Goal: Check status: Check status

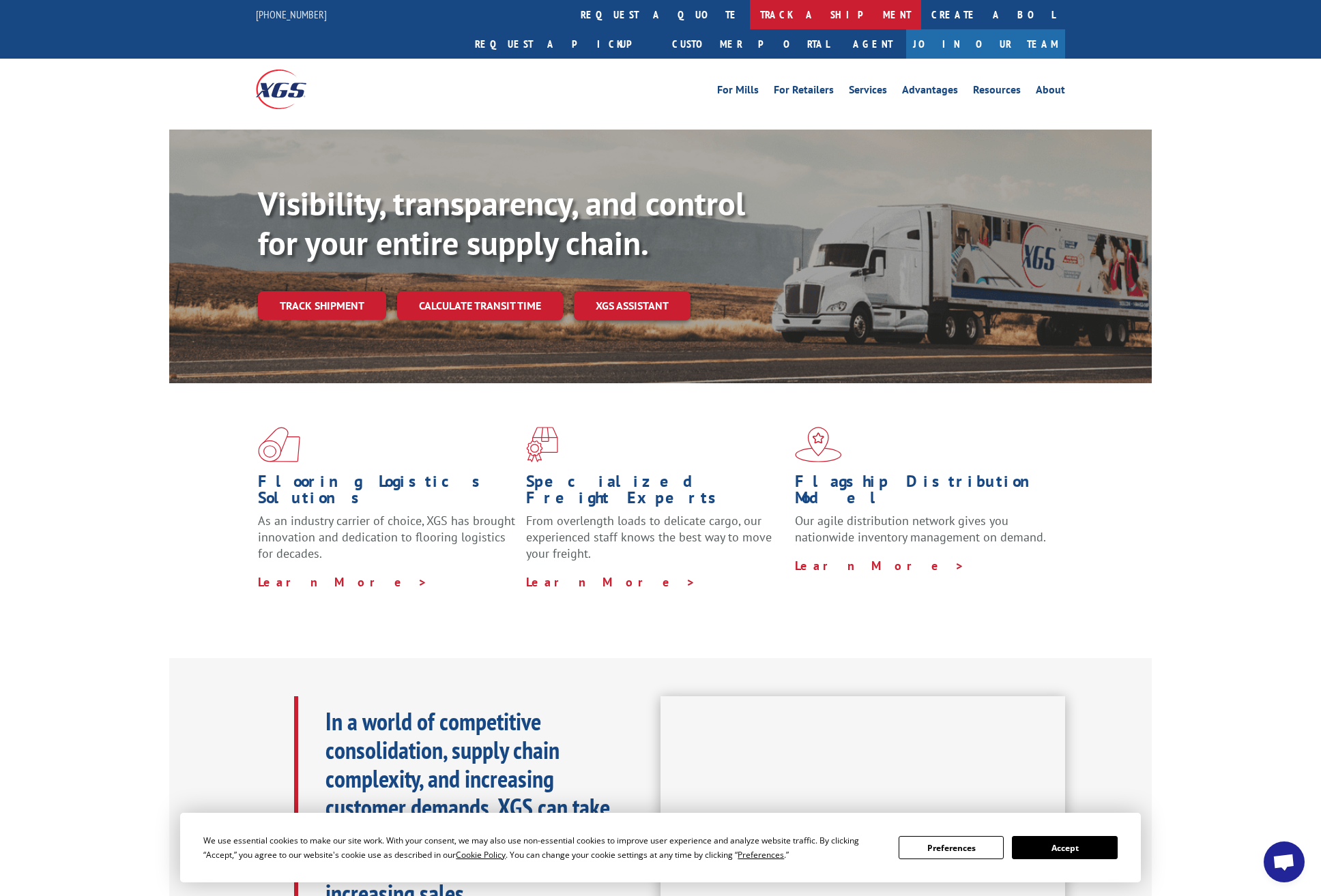
click at [750, 18] on link "track a shipment" at bounding box center [835, 15] width 171 height 29
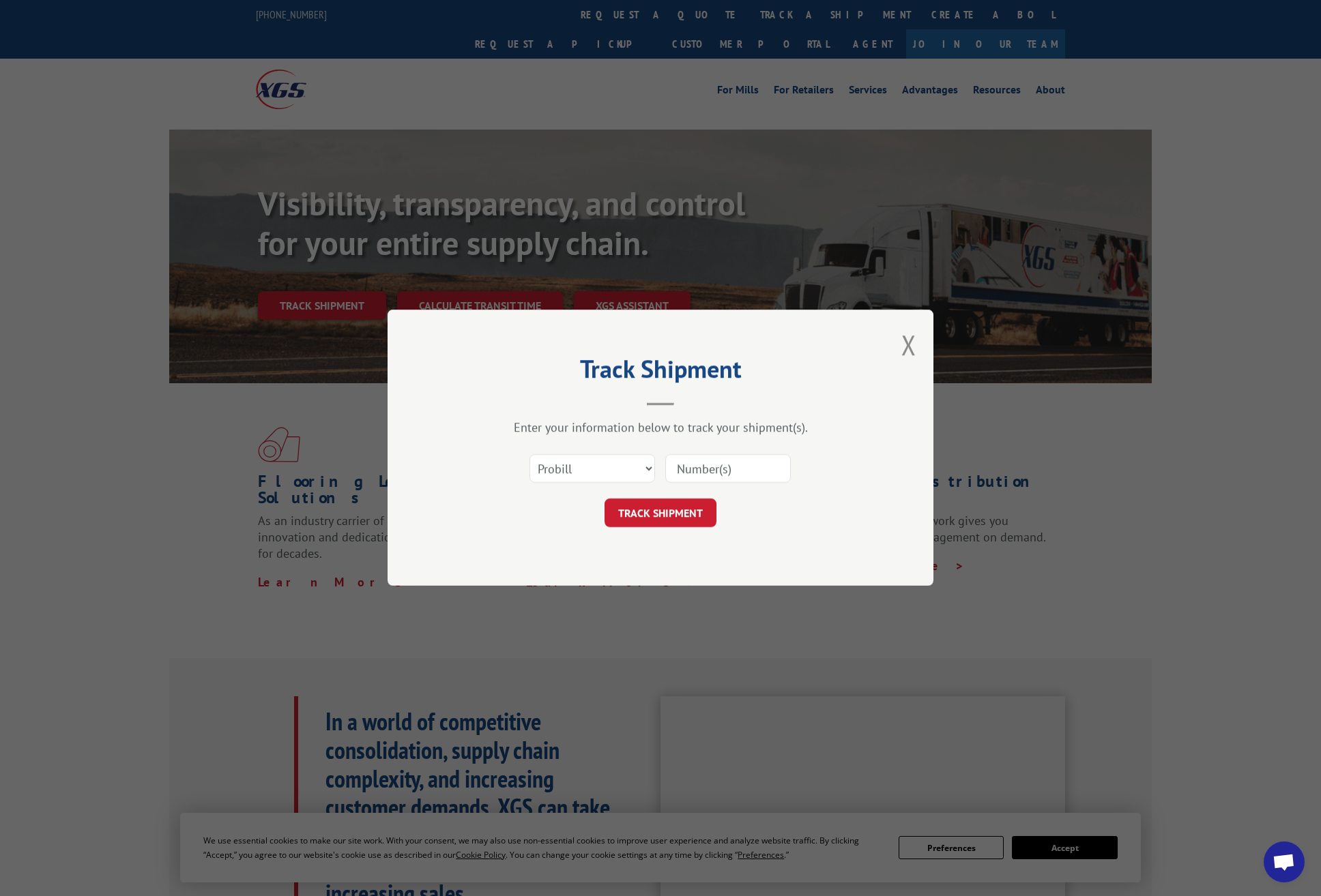
click at [726, 467] on input at bounding box center [728, 469] width 126 height 28
paste input "[PHONE_NUMBER]"
type input "[PHONE_NUMBER]"
click at [657, 510] on button "TRACK SHIPMENT" at bounding box center [660, 513] width 112 height 28
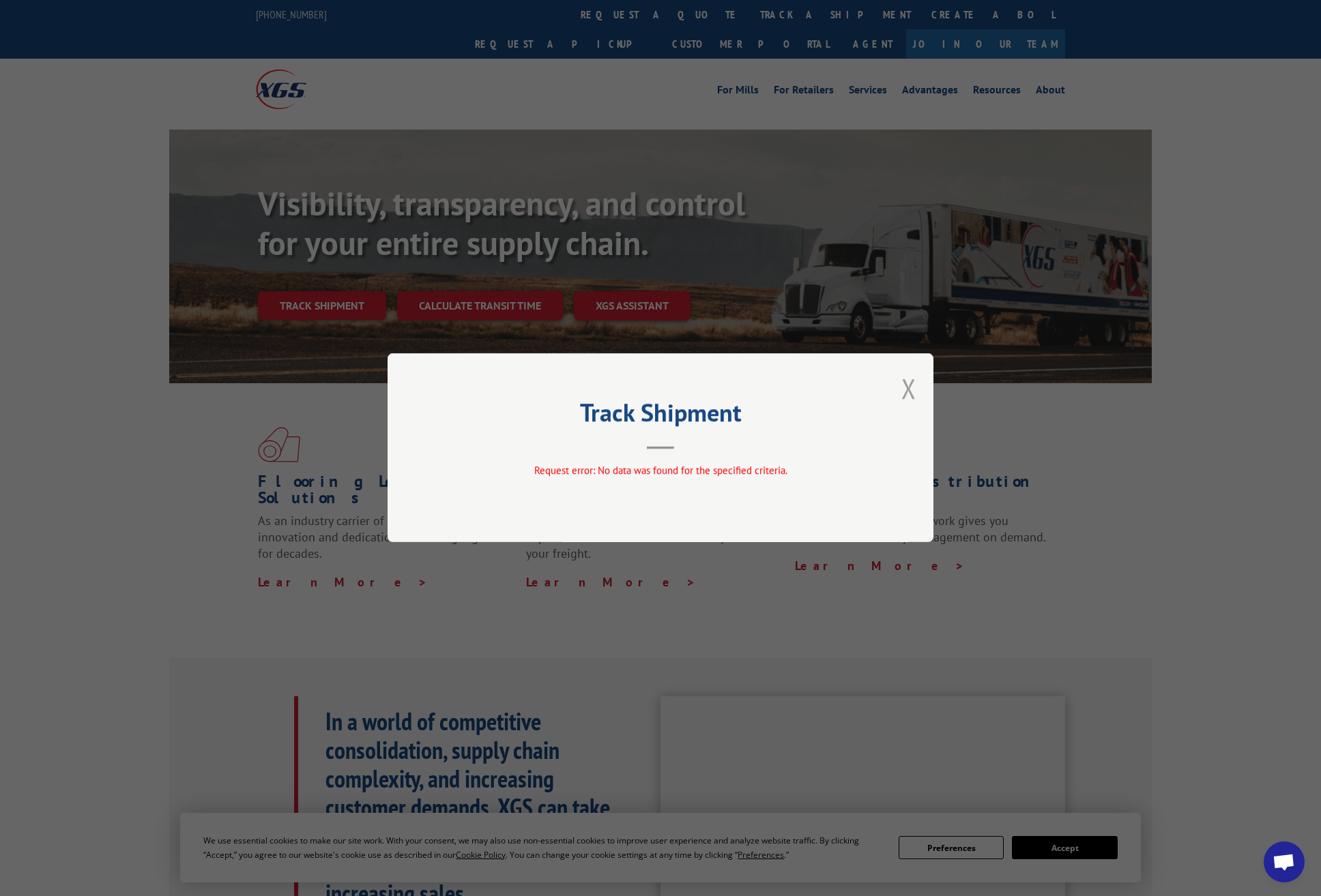
drag, startPoint x: 900, startPoint y: 379, endPoint x: 905, endPoint y: 390, distance: 12.1
click at [900, 380] on div "Track Shipment Request error: No data was found for the specified criteria." at bounding box center [660, 448] width 546 height 189
click at [913, 397] on button "Close modal" at bounding box center [909, 388] width 15 height 36
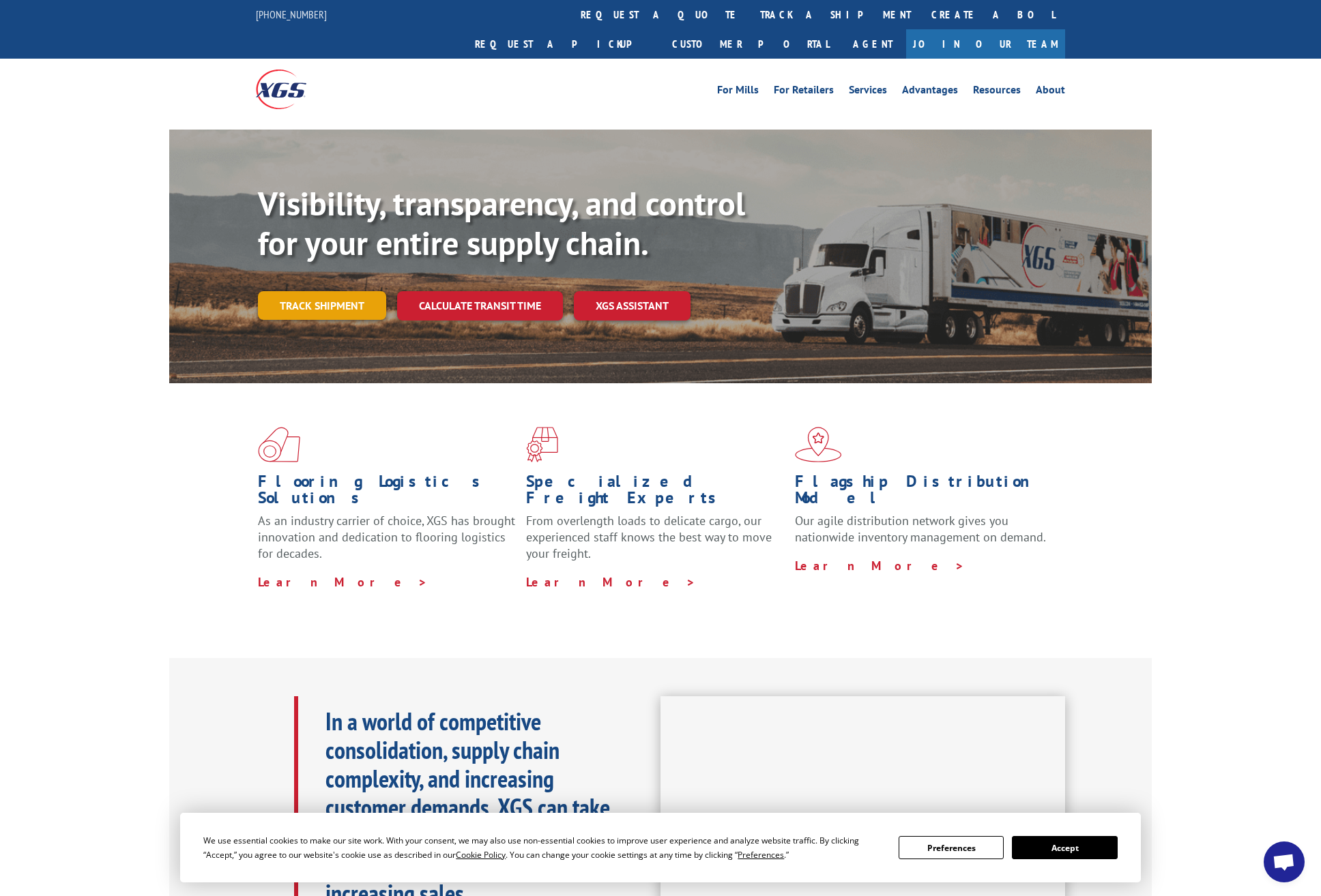
click at [301, 291] on link "Track shipment" at bounding box center [321, 305] width 128 height 28
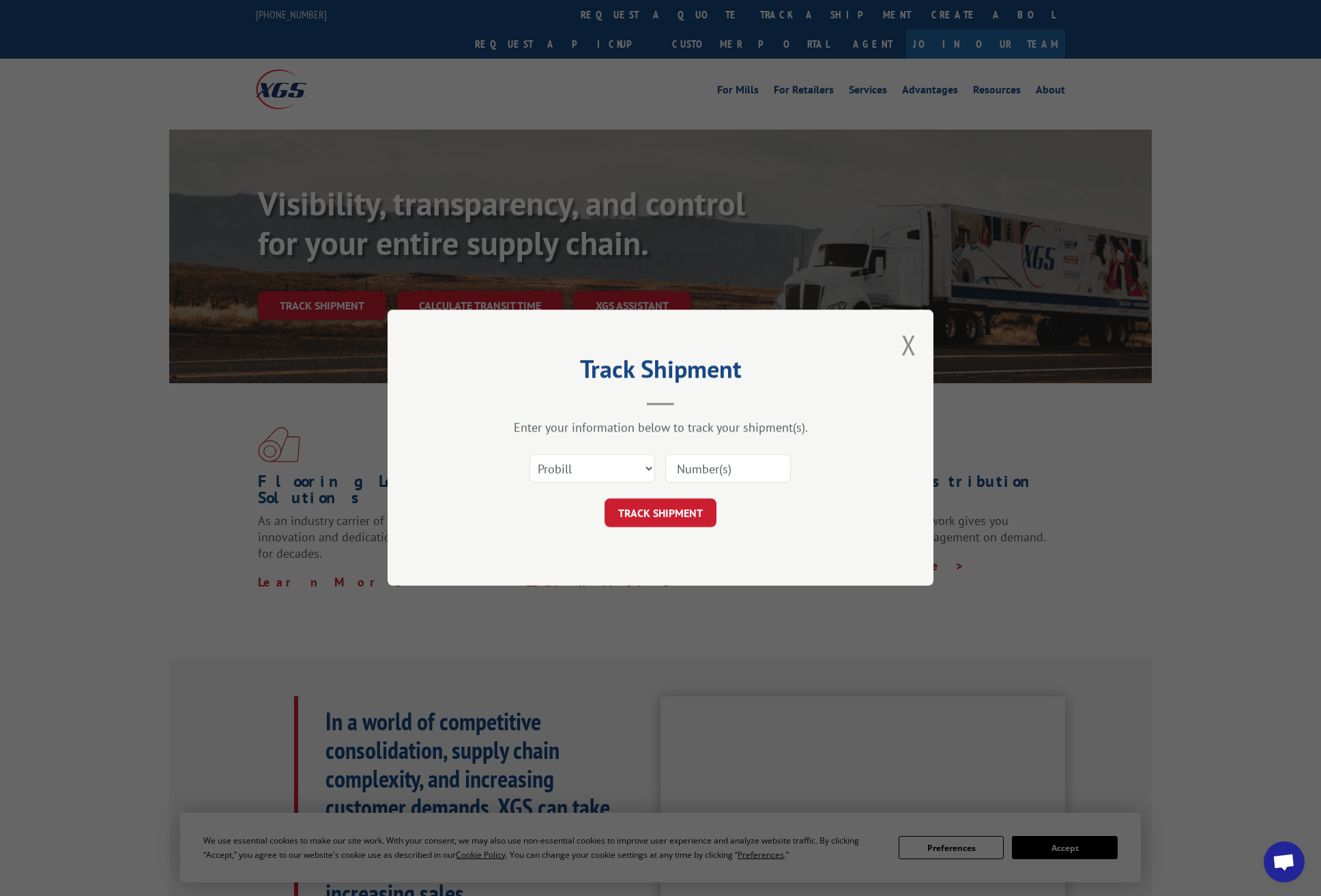
click at [719, 476] on input at bounding box center [728, 469] width 126 height 28
paste input "17673552"
type input "17673552"
click at [663, 516] on button "TRACK SHIPMENT" at bounding box center [660, 513] width 112 height 28
